Goal: Find contact information: Find contact information

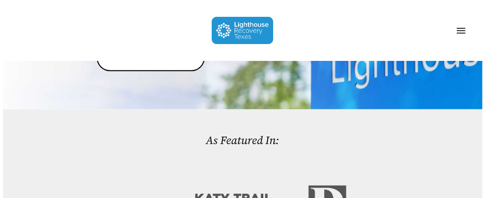
scroll to position [99, 0]
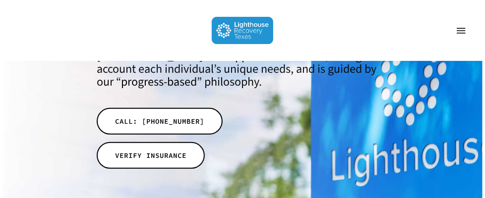
click at [461, 33] on span "Navigation Menu" at bounding box center [461, 30] width 9 height 9
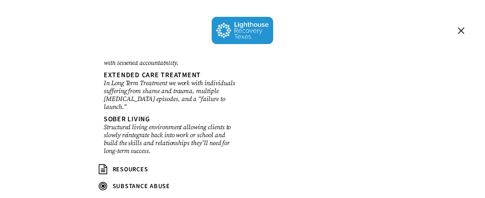
scroll to position [268, 0]
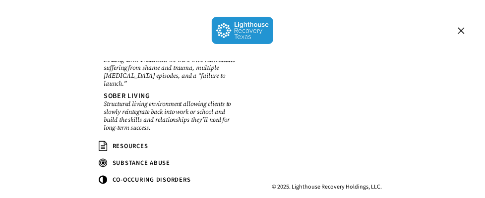
click at [128, 142] on span "RESOURCES" at bounding box center [131, 146] width 36 height 9
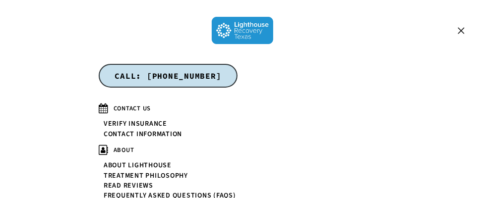
scroll to position [0, 0]
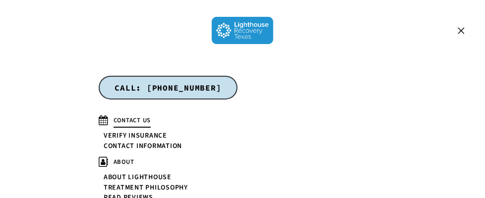
click at [144, 121] on span "CONTACT US" at bounding box center [133, 120] width 38 height 9
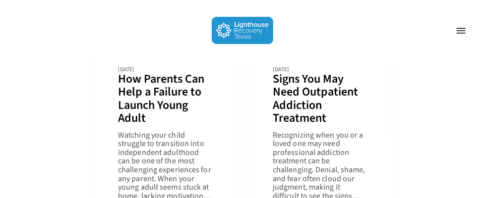
scroll to position [149, 0]
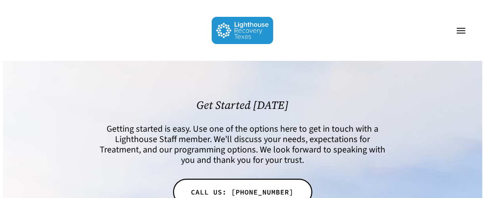
scroll to position [4860, 0]
